Goal: Task Accomplishment & Management: Use online tool/utility

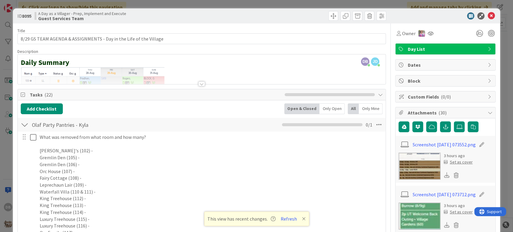
scroll to position [592, 0]
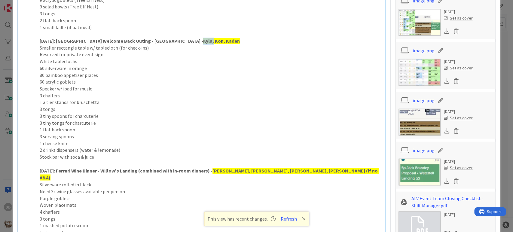
drag, startPoint x: 158, startPoint y: 39, endPoint x: 149, endPoint y: 40, distance: 9.4
click at [203, 40] on strong "Kyla, Kon, Kaden" at bounding box center [221, 41] width 37 height 6
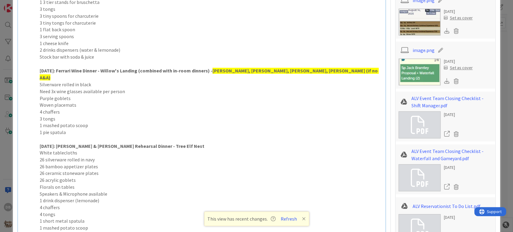
scroll to position [826, 0]
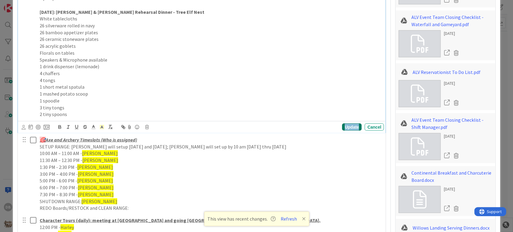
click at [342, 123] on div "Update" at bounding box center [352, 126] width 20 height 7
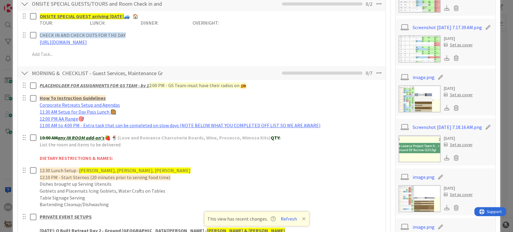
scroll to position [334, 0]
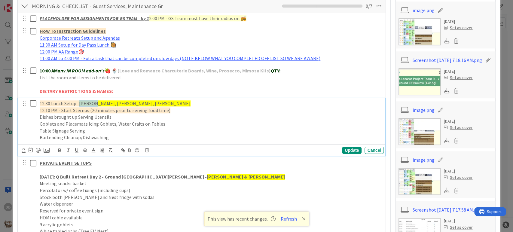
drag, startPoint x: 91, startPoint y: 104, endPoint x: 79, endPoint y: 100, distance: 13.2
click at [79, 100] on span "[PERSON_NAME], [PERSON_NAME], [PERSON_NAME]" at bounding box center [134, 103] width 111 height 6
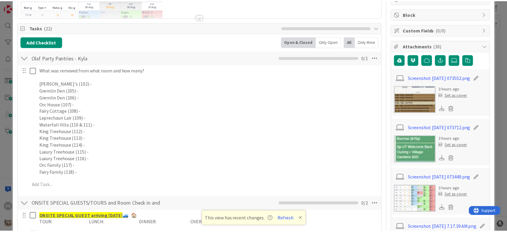
scroll to position [0, 0]
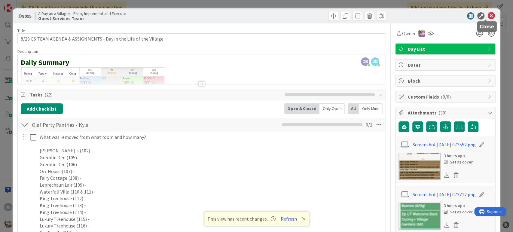
click at [487, 16] on icon at bounding box center [490, 15] width 7 height 7
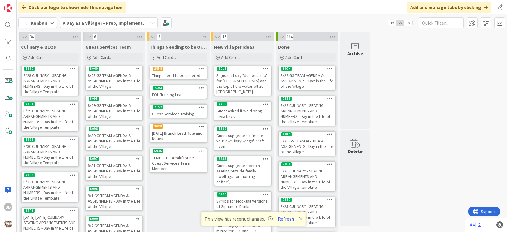
click at [123, 110] on div "8/29 GS TEAM AGENDA & ASSIGNMENTS - Day in the Life of the Village" at bounding box center [114, 110] width 56 height 19
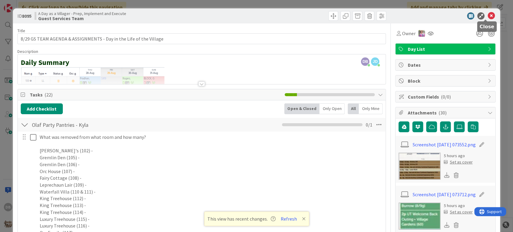
click at [487, 13] on icon at bounding box center [490, 15] width 7 height 7
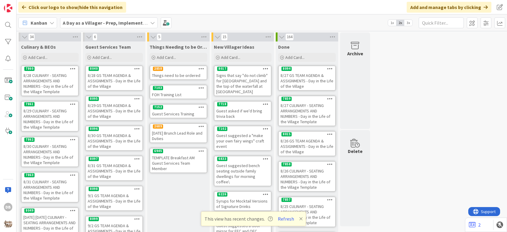
click at [62, 113] on div "8/29 CULINARY - SEATING ARRANGEMENTS AND NUMBERS - Day in the Life of the Villa…" at bounding box center [50, 119] width 56 height 24
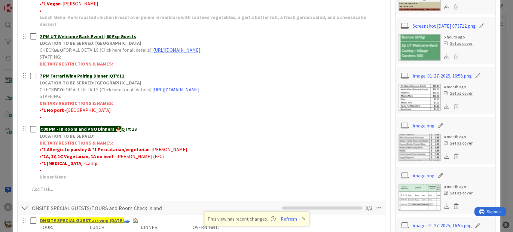
scroll to position [300, 0]
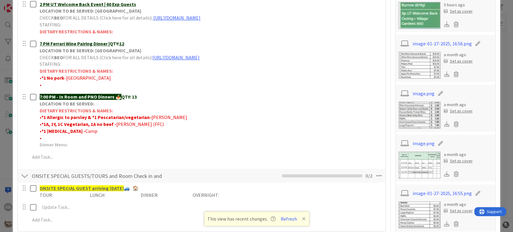
click at [302, 218] on icon at bounding box center [304, 218] width 4 height 5
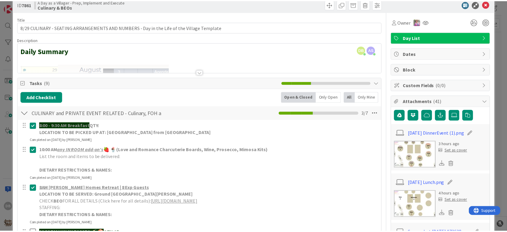
scroll to position [0, 0]
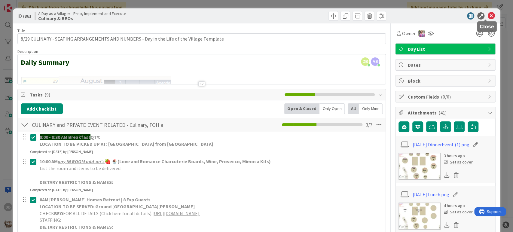
click at [487, 16] on icon at bounding box center [490, 15] width 7 height 7
